Goal: Information Seeking & Learning: Learn about a topic

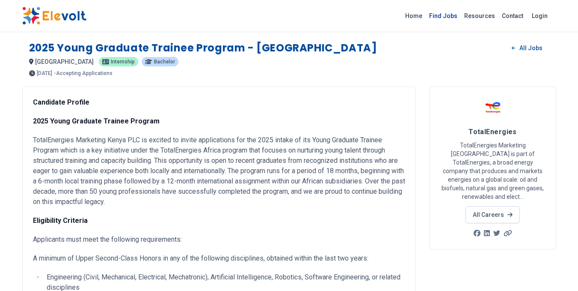
click at [444, 15] on link "Find Jobs" at bounding box center [443, 16] width 35 height 14
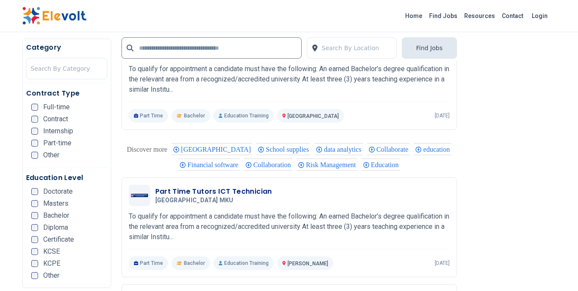
scroll to position [1149, 0]
click at [204, 218] on p "To qualify for appointment a candidate must have the following: An earned Bache…" at bounding box center [289, 225] width 321 height 31
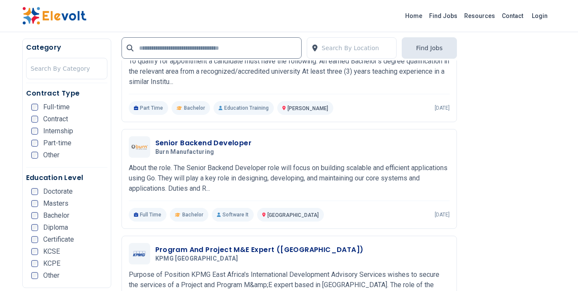
scroll to position [1303, 0]
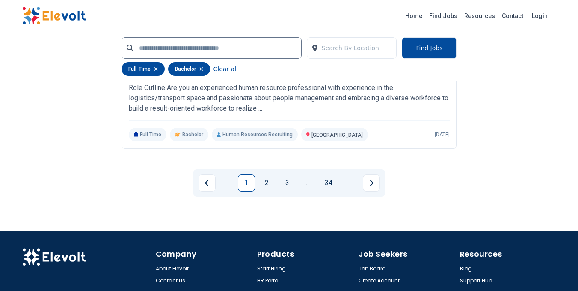
scroll to position [1878, 0]
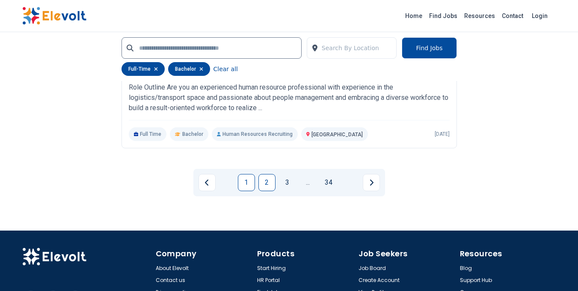
click at [272, 181] on link "2" at bounding box center [267, 182] width 17 height 17
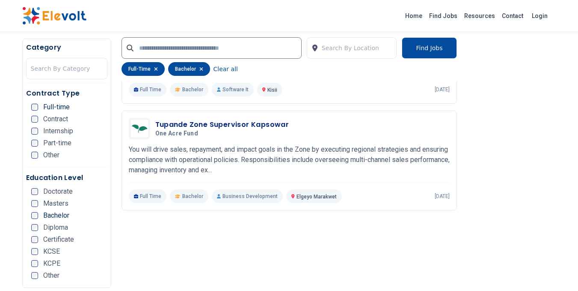
scroll to position [1124, 0]
